Goal: Task Accomplishment & Management: Complete application form

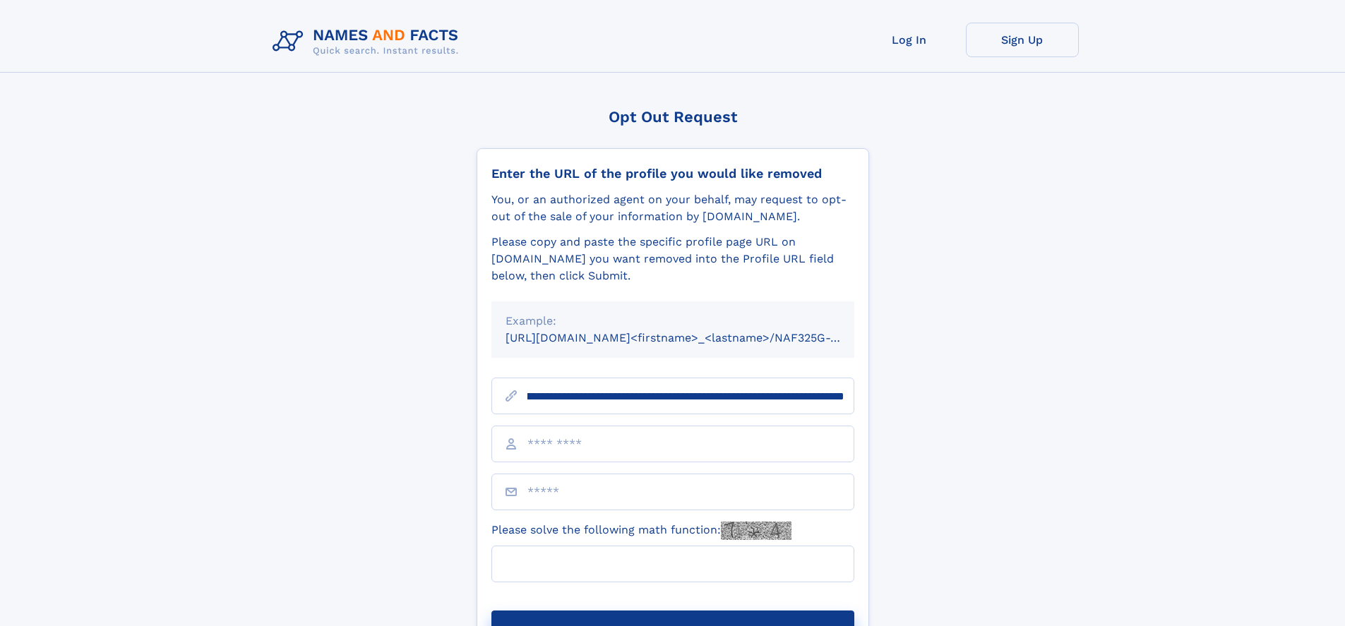
scroll to position [0, 153]
type input "**********"
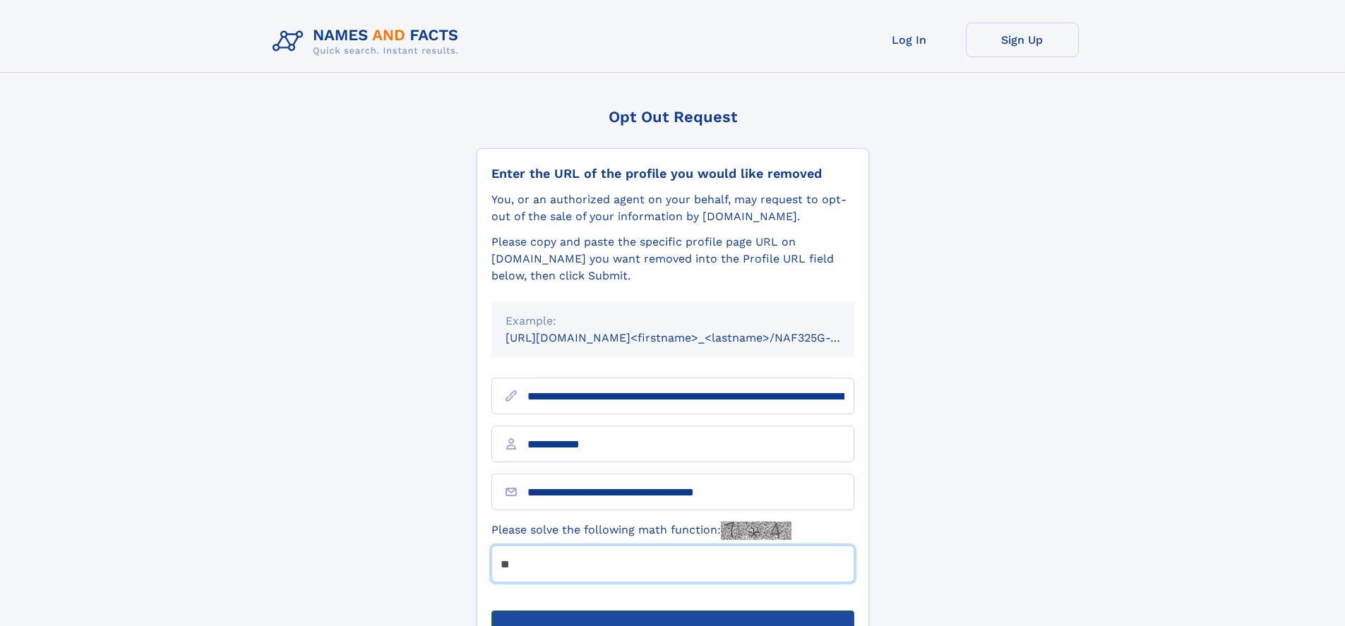
type input "**"
click at [672, 611] on button "Submit Opt Out Request" at bounding box center [672, 633] width 363 height 45
